Goal: Information Seeking & Learning: Learn about a topic

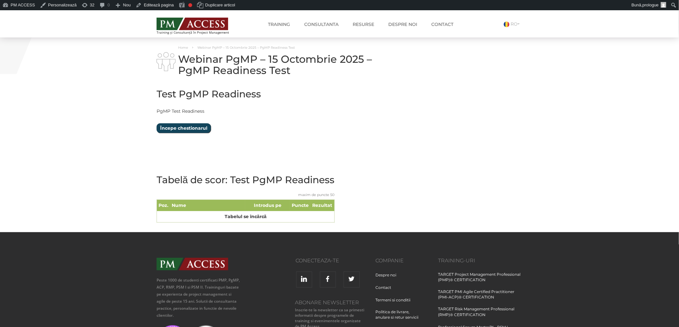
click at [201, 128] on input "Începe chestionarul" at bounding box center [184, 128] width 54 height 10
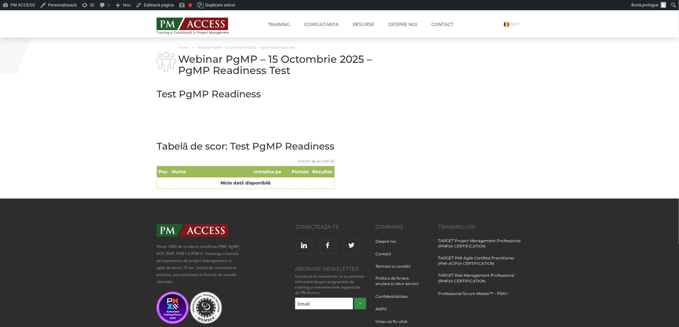
click at [246, 119] on p at bounding box center [277, 123] width 241 height 8
click at [290, 119] on p at bounding box center [277, 123] width 241 height 8
click at [233, 111] on div "Test PgMP Readiness Limită de timp: 0 Rezumat chestionar 0 din 50 întrebări fin…" at bounding box center [277, 140] width 250 height 116
click at [259, 116] on div "Test PgMP Readiness Limită de timp: 0 Rezumat chestionar 0 din 50 întrebări fin…" at bounding box center [277, 140] width 250 height 116
click at [256, 115] on div "Test PgMP Readiness Limită de timp: 0 Rezumat chestionar 0 din 50 întrebări fin…" at bounding box center [277, 140] width 250 height 116
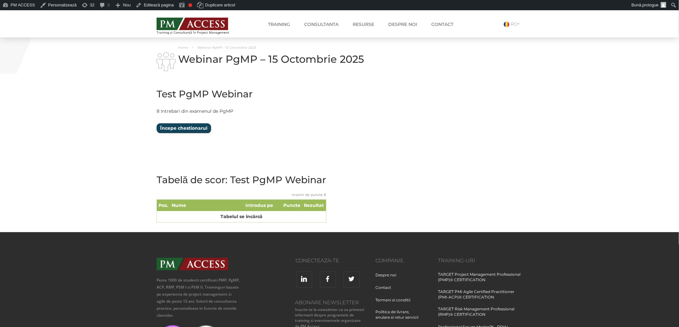
click at [176, 131] on input "Începe chestionarul" at bounding box center [184, 128] width 54 height 10
click at [175, 126] on input "Începe chestionarul" at bounding box center [184, 128] width 54 height 10
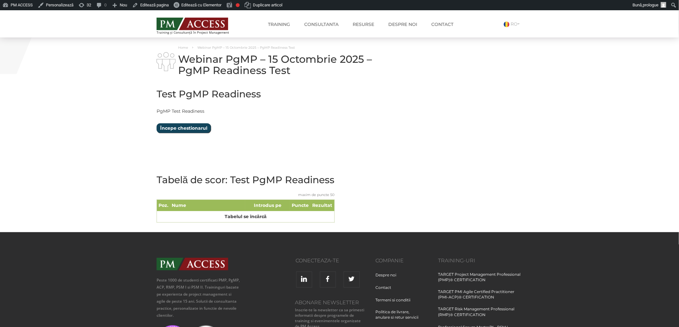
click at [194, 129] on input "Începe chestionarul" at bounding box center [184, 128] width 54 height 10
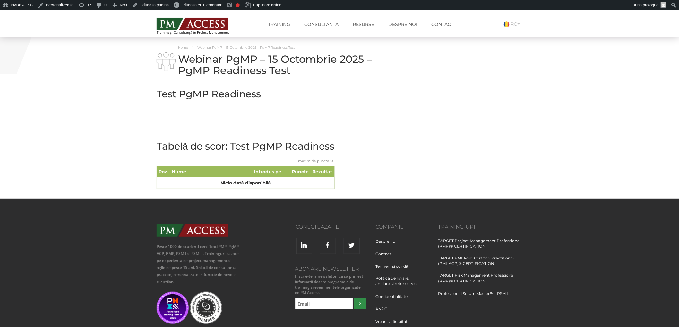
click at [195, 116] on div "Test PgMP Readiness Limită de timp: 0 Rezumat chestionar 0 din 50 întrebări fin…" at bounding box center [277, 140] width 250 height 116
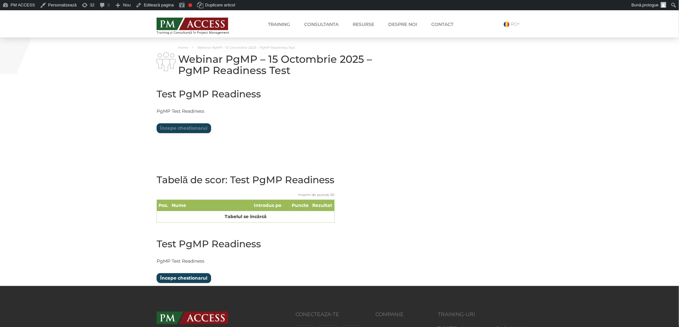
click at [194, 277] on input "Începe chestionarul" at bounding box center [184, 279] width 54 height 10
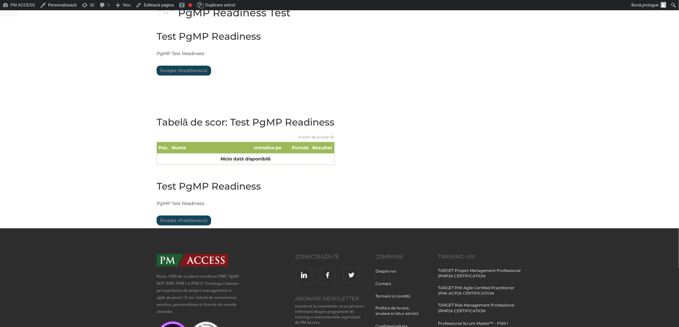
scroll to position [47, 0]
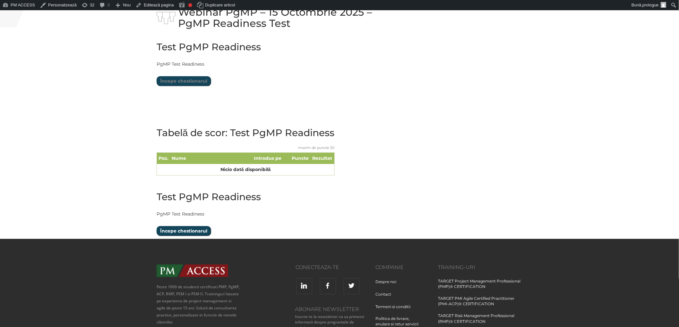
click at [186, 232] on input "Începe chestionarul" at bounding box center [184, 231] width 54 height 10
click at [193, 81] on input "Începe chestionarul" at bounding box center [184, 81] width 54 height 10
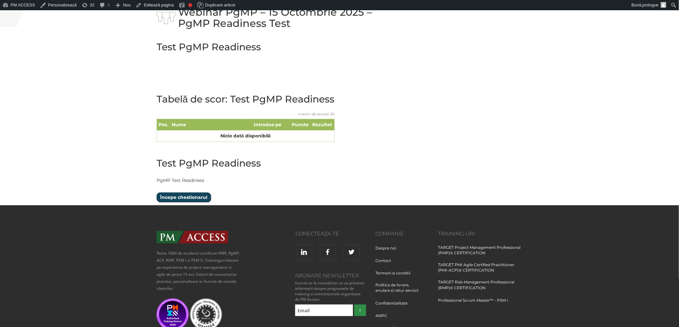
click at [187, 199] on input "Începe chestionarul" at bounding box center [184, 198] width 54 height 10
click at [187, 198] on input "Începe chestionarul" at bounding box center [184, 198] width 54 height 10
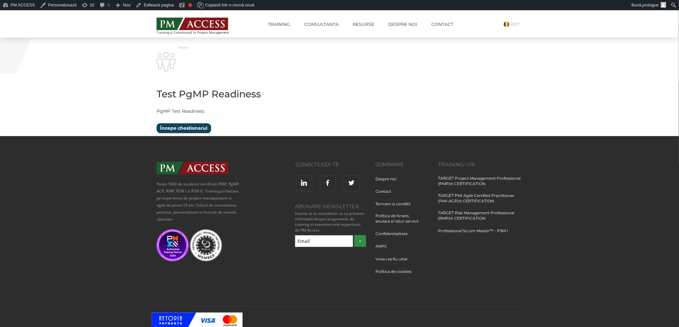
click at [197, 128] on input "Începe chestionarul" at bounding box center [184, 128] width 54 height 10
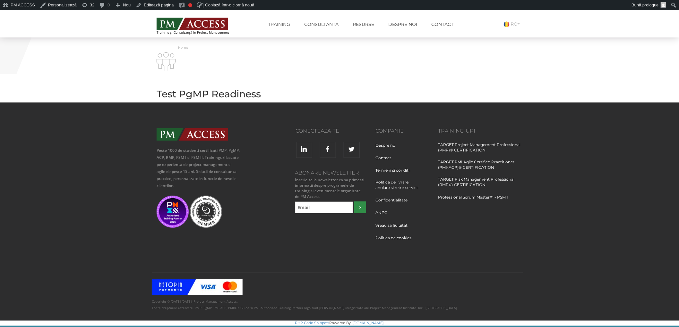
click at [216, 91] on h2 "Test PgMP Readiness" at bounding box center [277, 94] width 241 height 11
click at [228, 85] on div "Test PgMP Readiness Limită de timp: 0 Rezumat chestionar 0 din 50 întrebări fin…" at bounding box center [277, 92] width 250 height 20
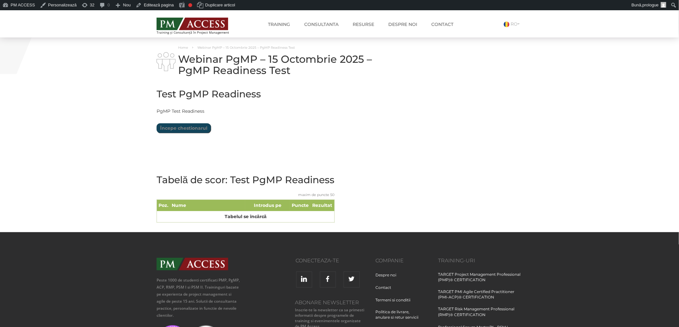
drag, startPoint x: 196, startPoint y: 132, endPoint x: 202, endPoint y: 133, distance: 6.4
click at [196, 132] on input "Începe chestionarul" at bounding box center [184, 128] width 54 height 10
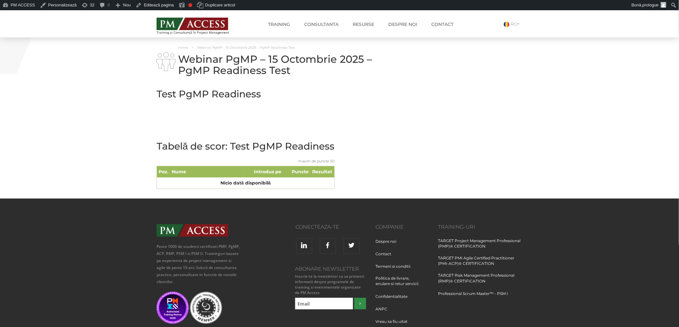
click at [198, 139] on td "Tabelă de scor: Test PgMP Readiness maxim de puncte 50 Poz. Nume Introdus pe Pu…" at bounding box center [246, 167] width 178 height 64
